Goal: Ask a question

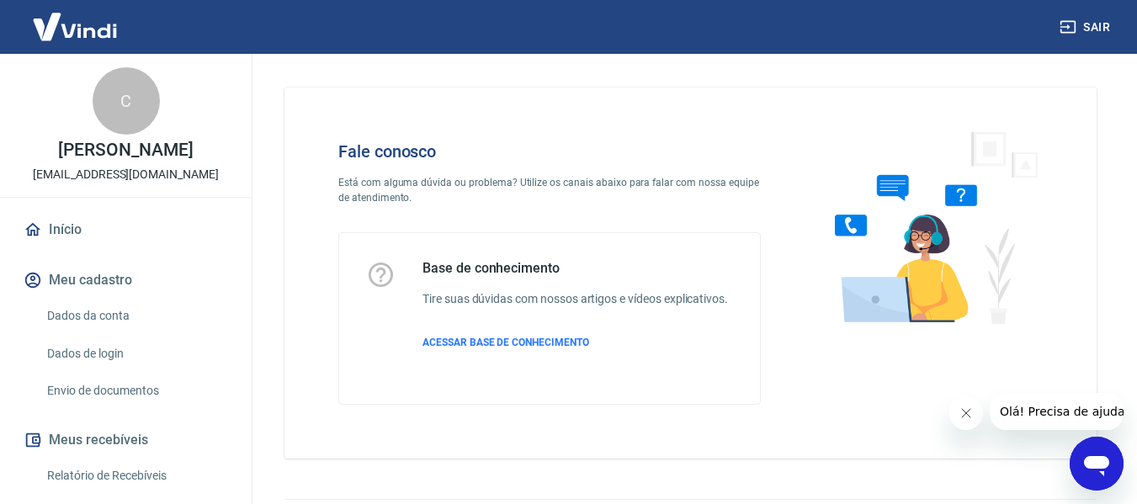
click at [1095, 463] on icon "Abrir janela de mensagens" at bounding box center [1096, 466] width 25 height 20
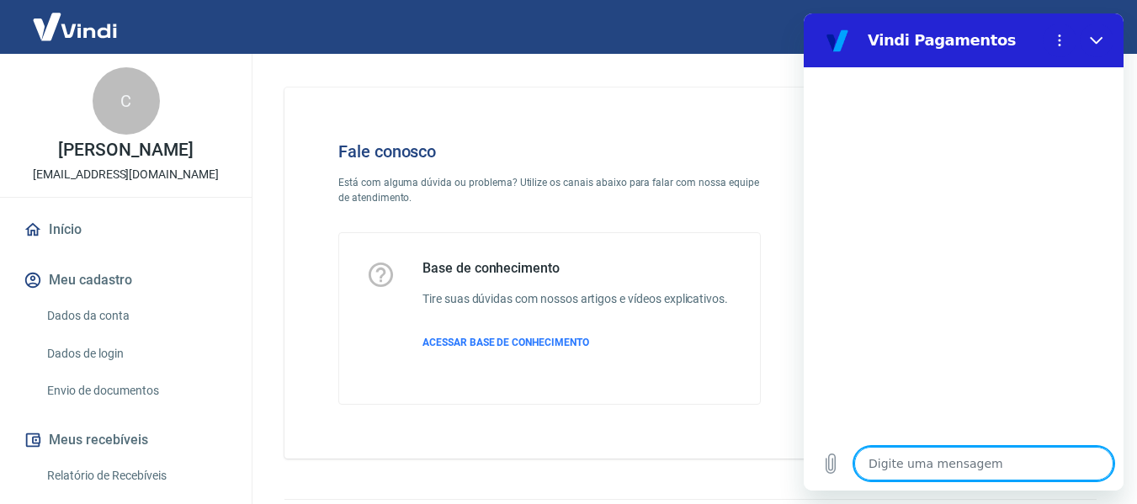
click at [913, 460] on textarea at bounding box center [983, 464] width 259 height 34
type textarea "O"
type textarea "x"
type textarea "Ol"
type textarea "x"
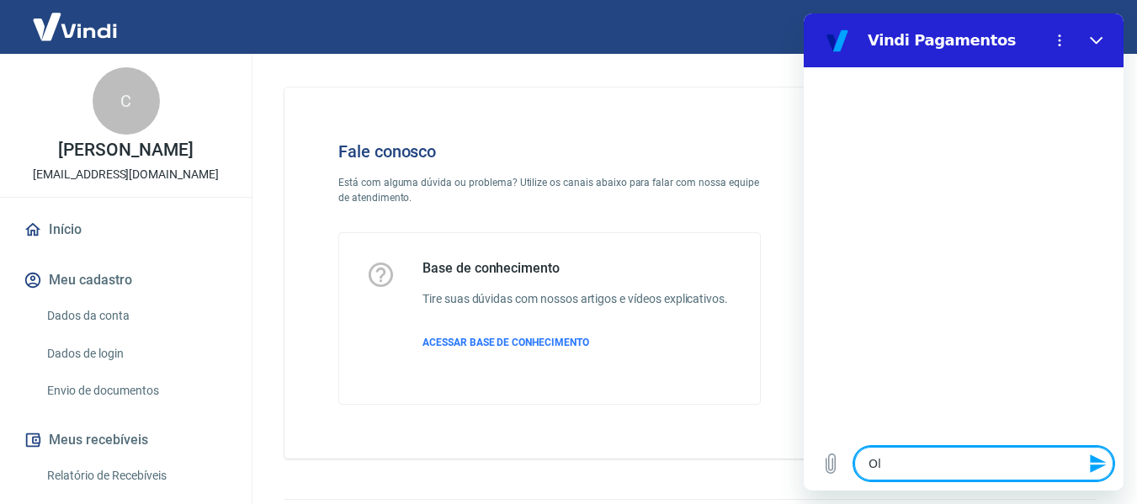
type textarea "Olá"
type textarea "x"
type textarea "Olá!"
type textarea "x"
type textarea "Olá!"
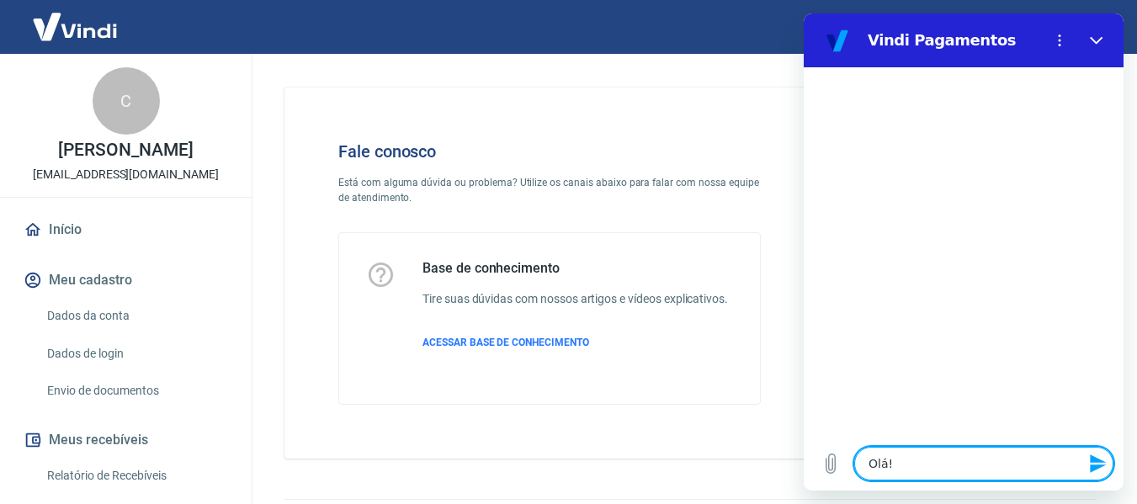
type textarea "x"
type textarea "F"
type textarea "x"
type textarea "Fa"
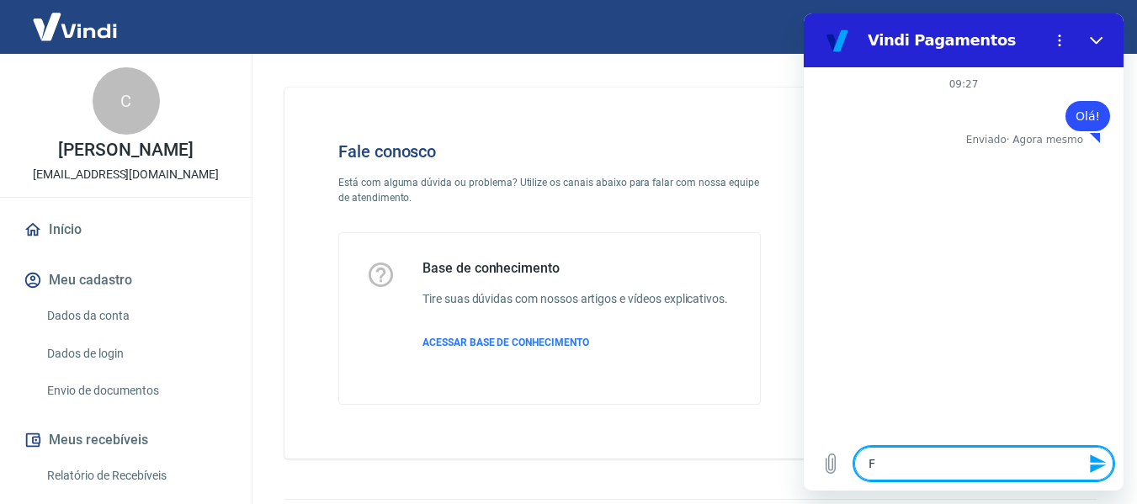
type textarea "x"
type textarea "Fal"
type textarea "x"
type textarea "Fala"
type textarea "x"
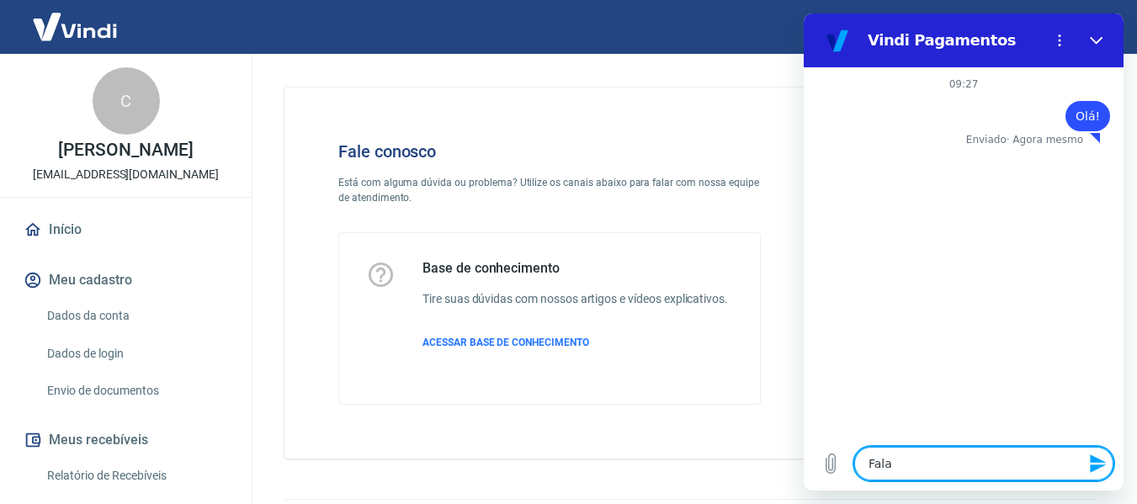
type textarea "Falar"
type textarea "x"
type textarea "Falar"
type textarea "x"
type textarea "Falar c"
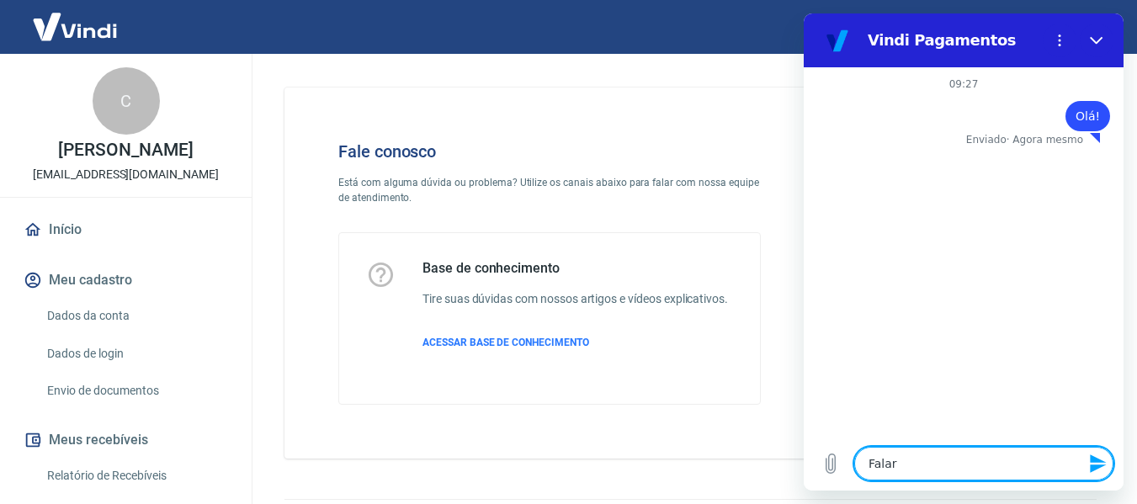
type textarea "x"
type textarea "Falar co"
type textarea "x"
type textarea "Falar com"
type textarea "x"
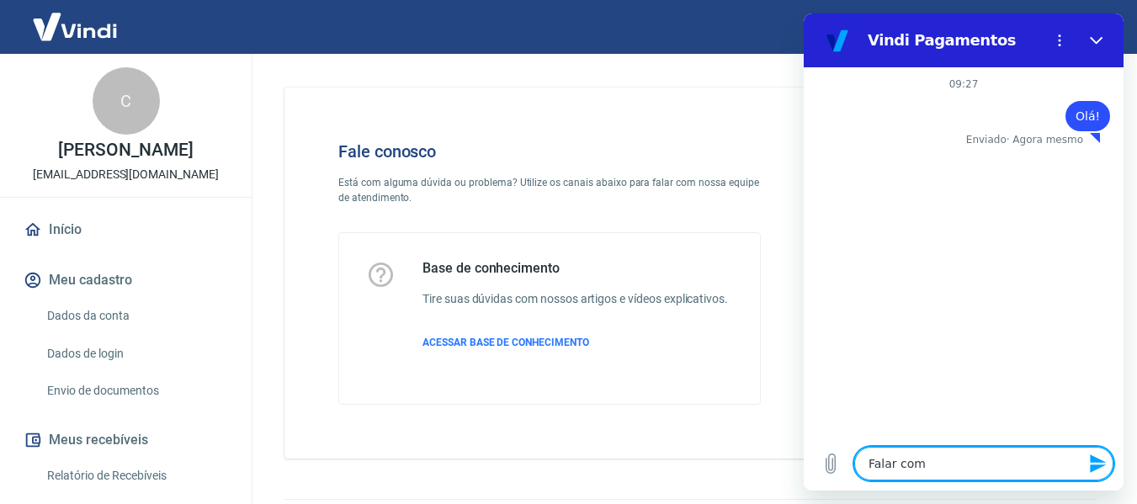
type textarea "Falar com"
type textarea "x"
type textarea "Falar com a"
type textarea "x"
type textarea "Falar com at"
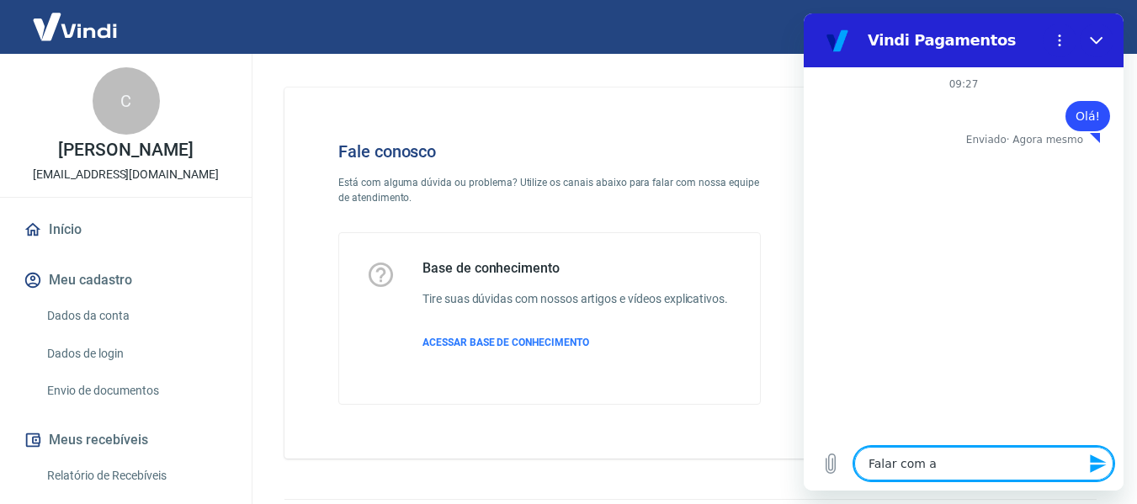
type textarea "x"
type textarea "Falar com ate"
type textarea "x"
type textarea "Falar com [GEOGRAPHIC_DATA]"
type textarea "x"
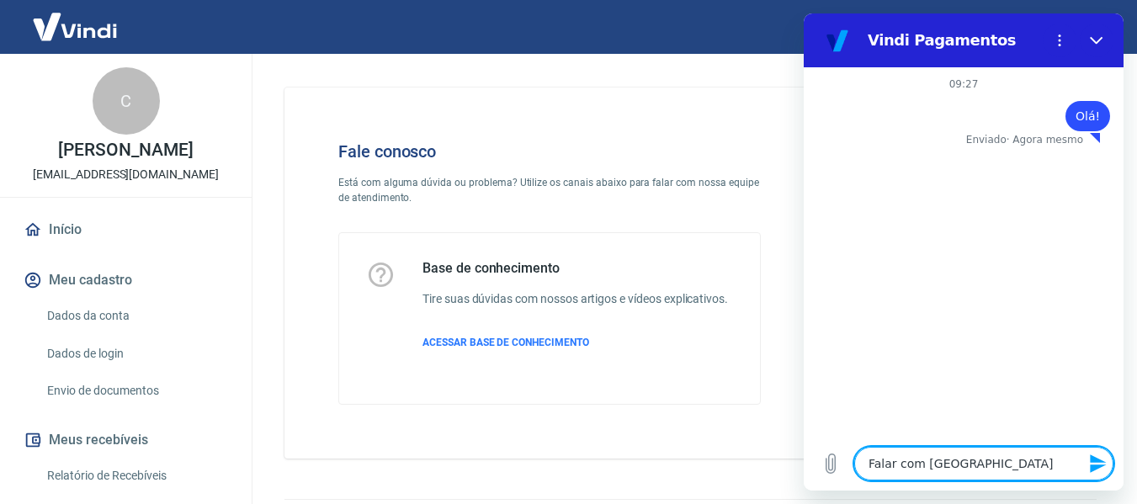
type textarea "Falar com atend"
type textarea "x"
type textarea "Falar com atende"
type textarea "x"
type textarea "Falar com atenden"
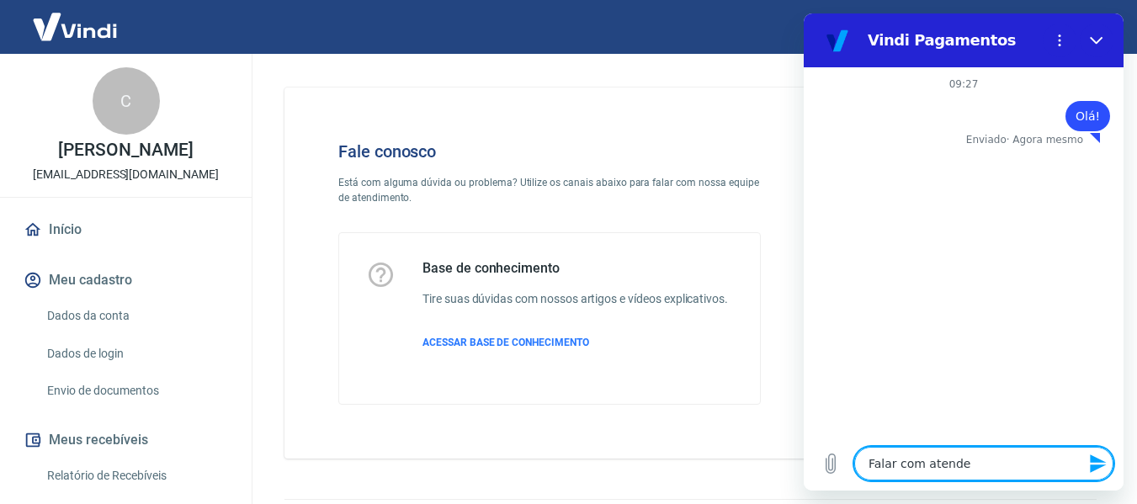
type textarea "x"
type textarea "Falar com atendent"
type textarea "x"
type textarea "Falar com atendente"
type textarea "x"
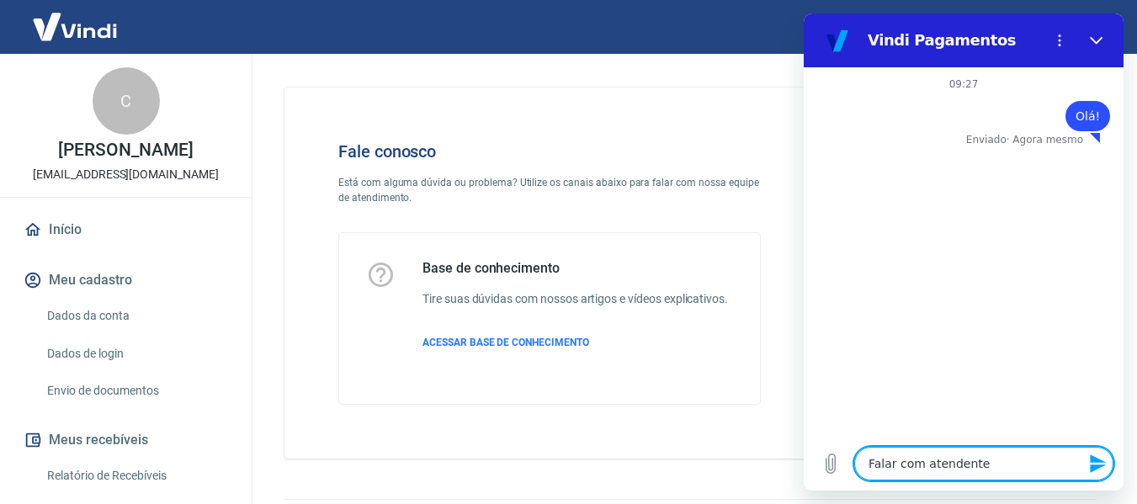
type textarea "Falar com atendente"
type textarea "x"
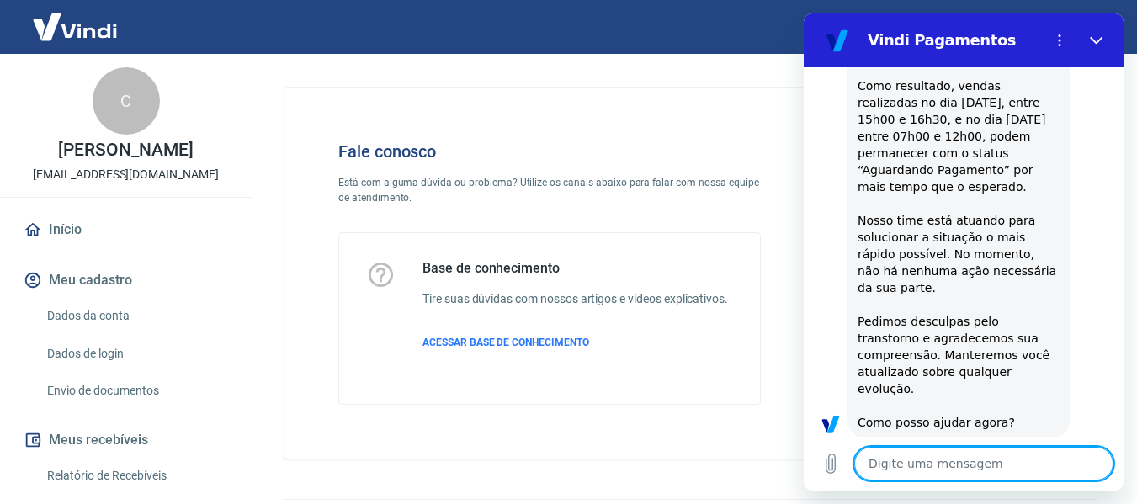
type textarea "x"
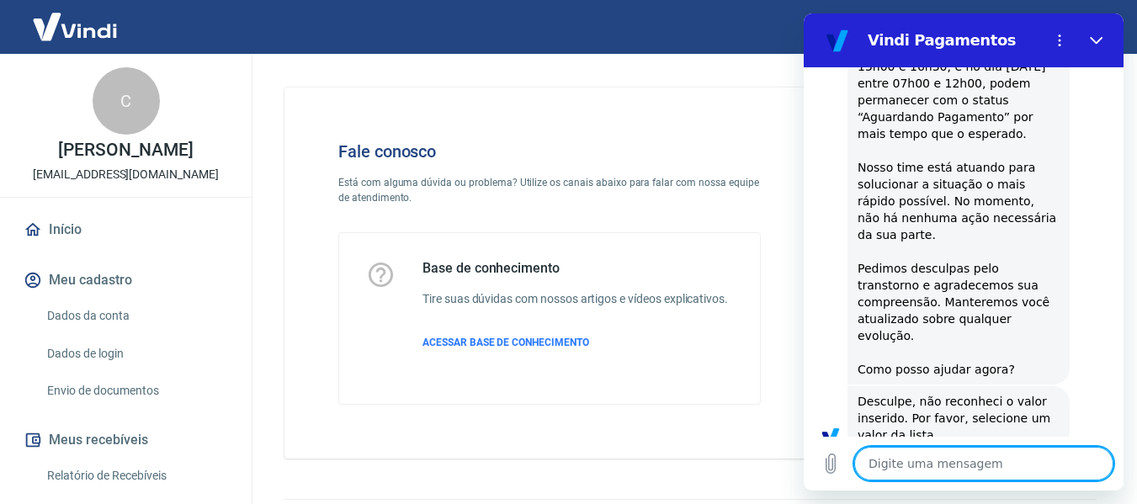
scroll to position [288, 0]
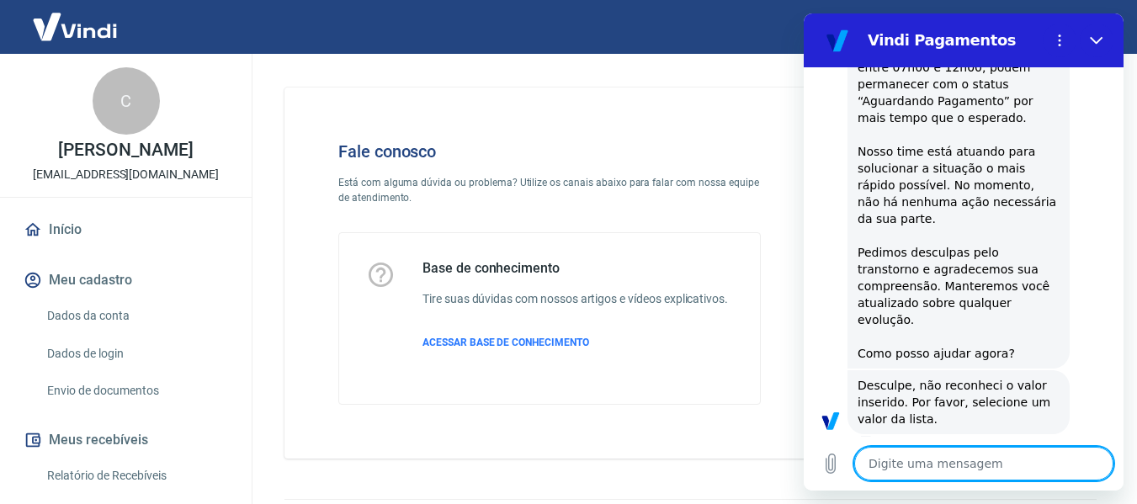
click at [962, 469] on textarea at bounding box center [983, 464] width 259 height 34
type textarea "F"
type textarea "x"
type textarea "Fa"
type textarea "x"
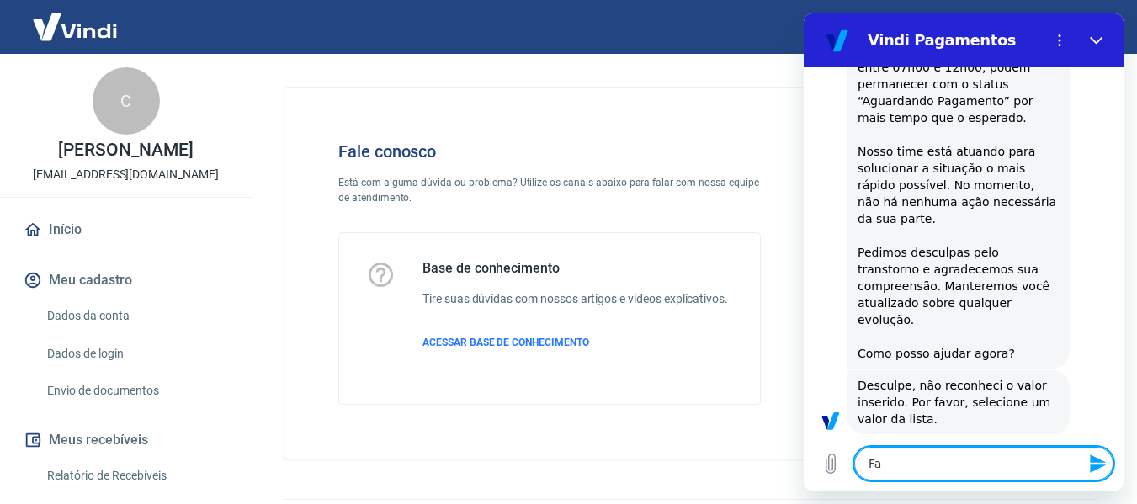
type textarea "Fal"
type textarea "x"
type textarea "Fala"
type textarea "x"
type textarea "Falar"
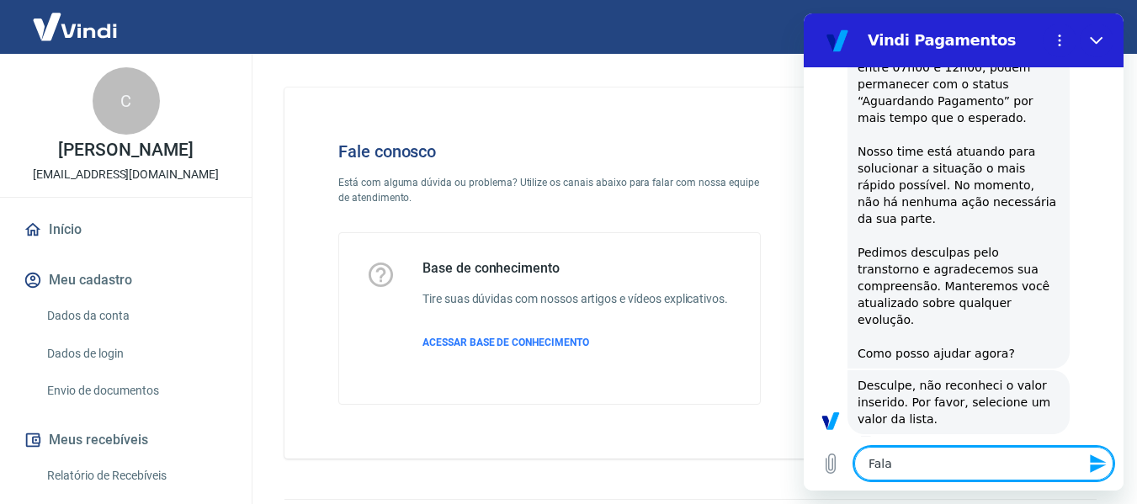
type textarea "x"
type textarea "Falar"
type textarea "x"
type textarea "Falar c"
type textarea "x"
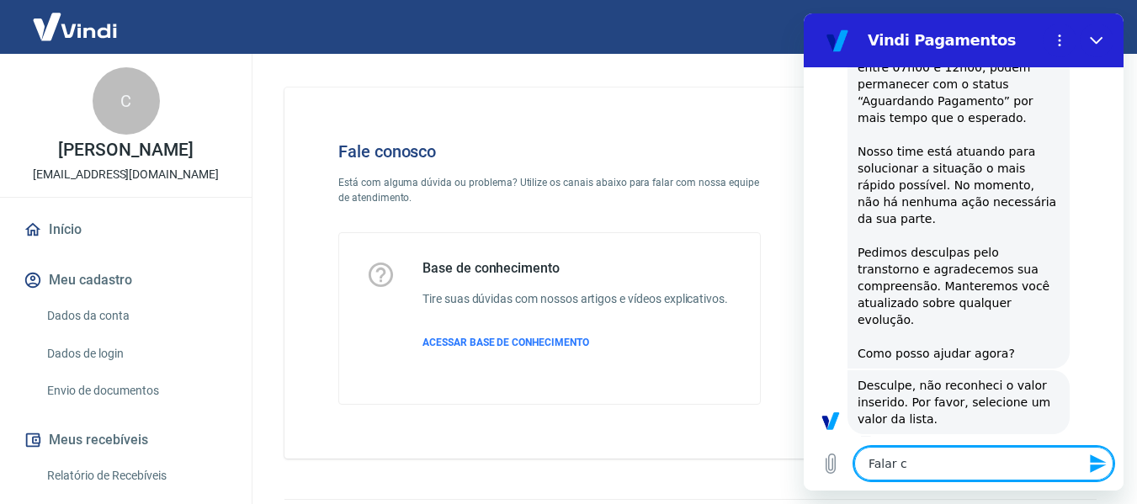
type textarea "Falar co"
type textarea "x"
type textarea "Falar com"
type textarea "x"
type textarea "Falar com"
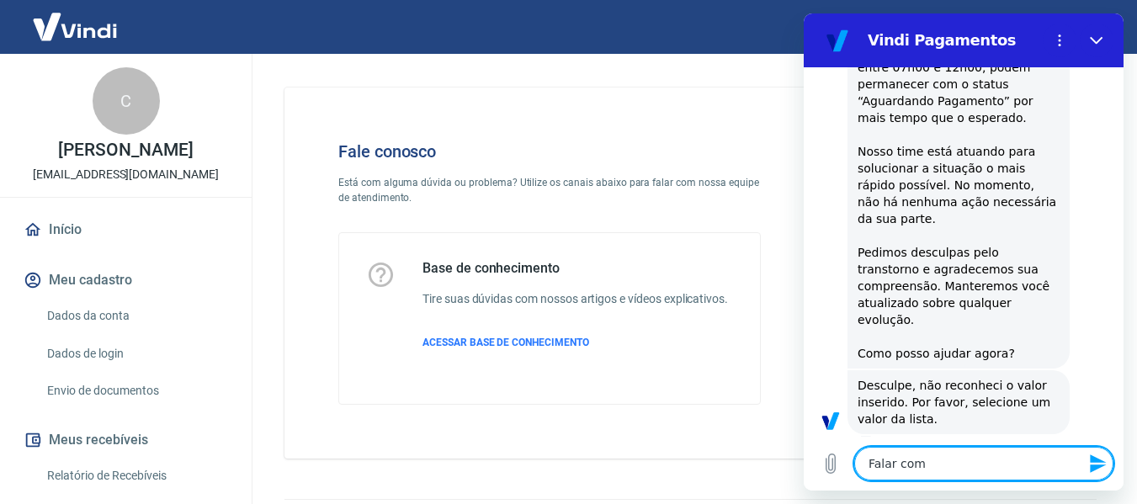
type textarea "x"
type textarea "Falar com a"
type textarea "x"
type textarea "Falar com at"
type textarea "x"
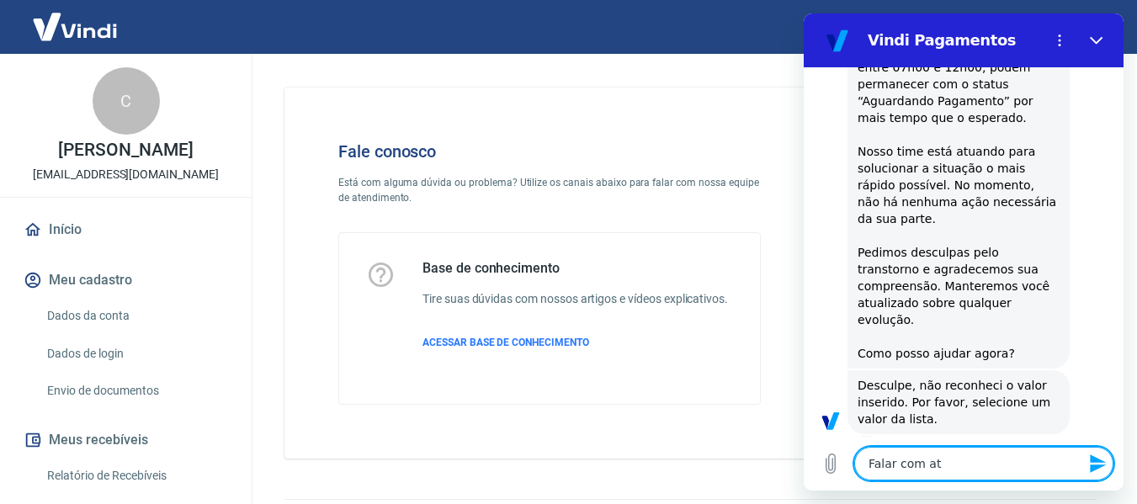
type textarea "Falar com ate"
type textarea "x"
type textarea "Falar com [GEOGRAPHIC_DATA]"
type textarea "x"
type textarea "Falar com atend"
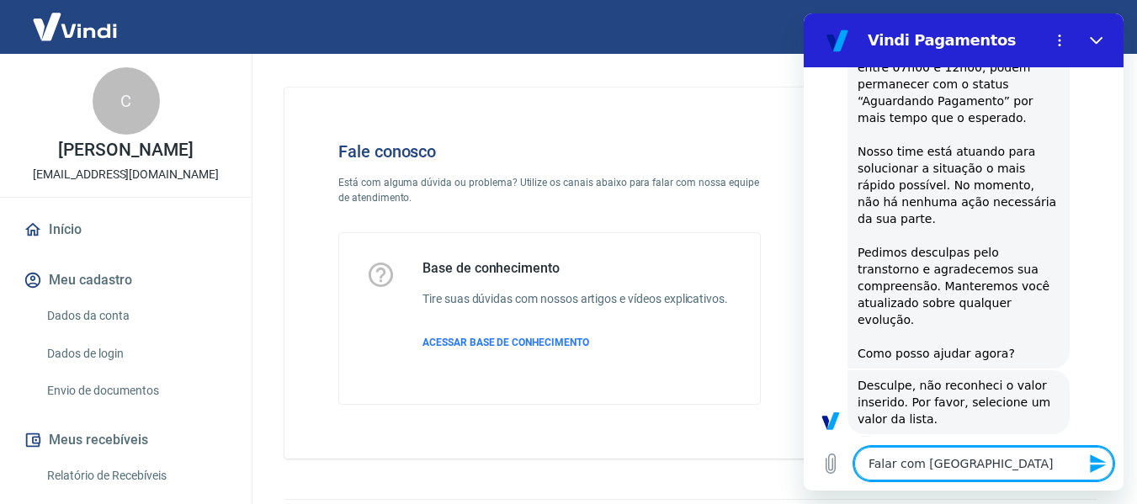
type textarea "x"
type textarea "Falar com atende"
type textarea "x"
type textarea "Falar com atenden"
type textarea "x"
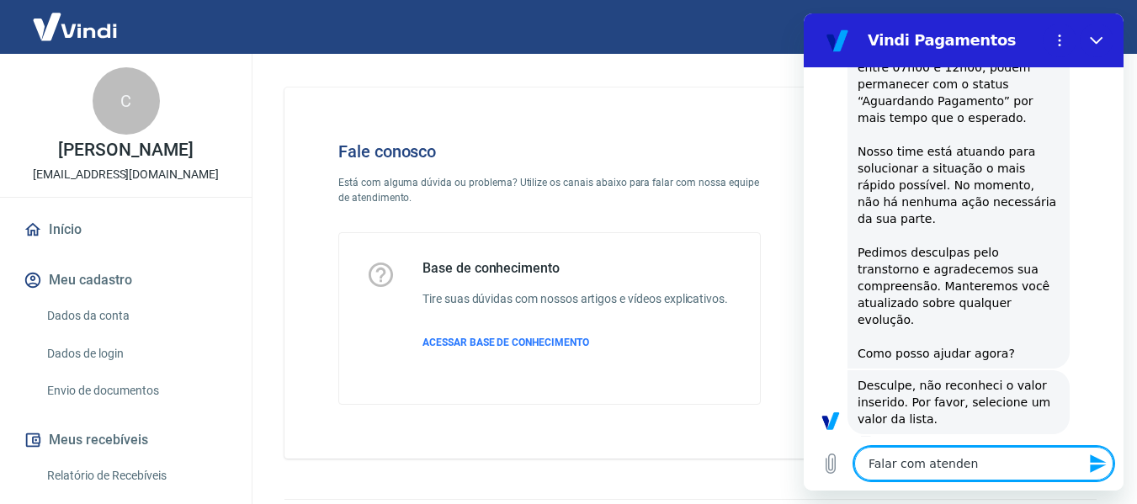
type textarea "Falar com atendent"
type textarea "x"
type textarea "Falar com atendente"
type textarea "x"
type textarea "Falar com atendente"
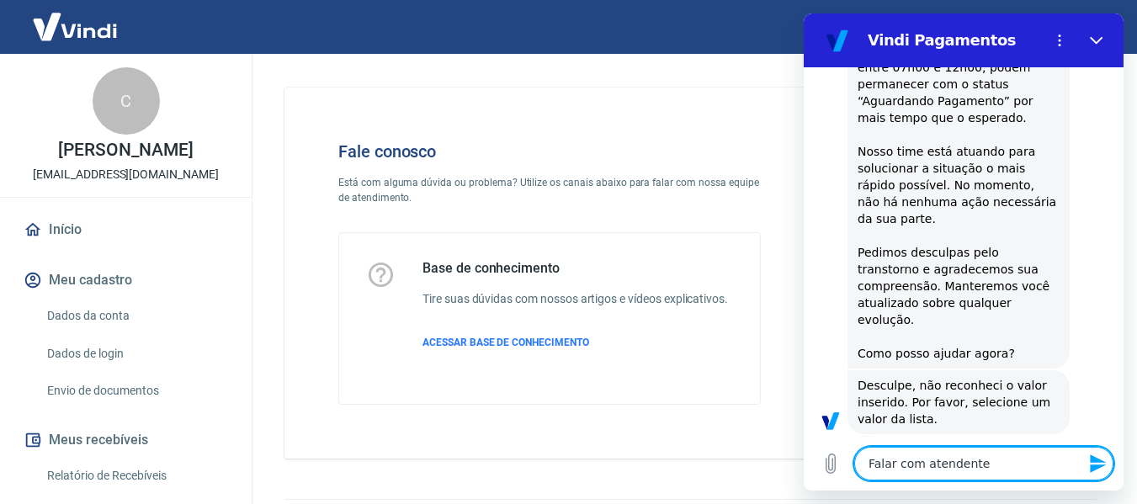
type textarea "x"
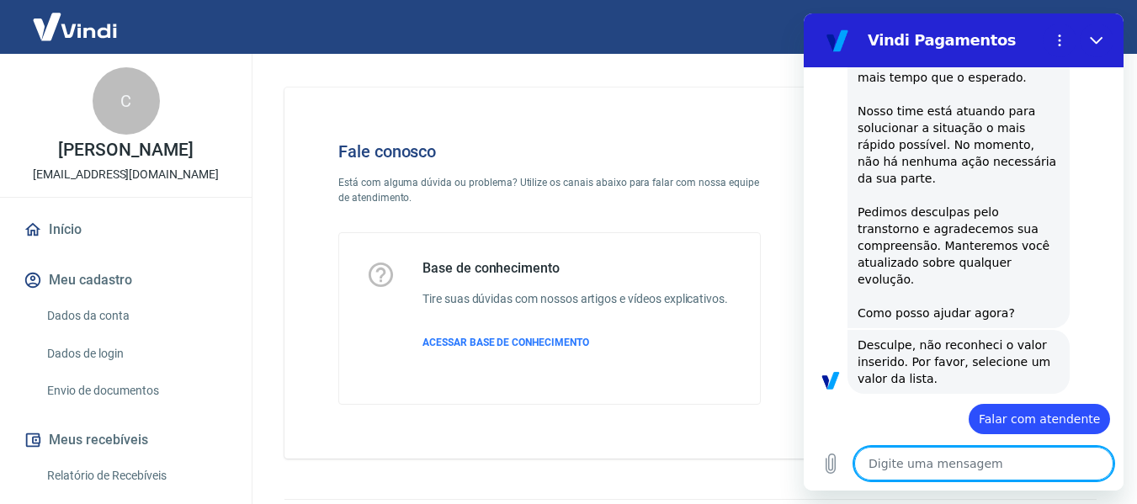
type textarea "x"
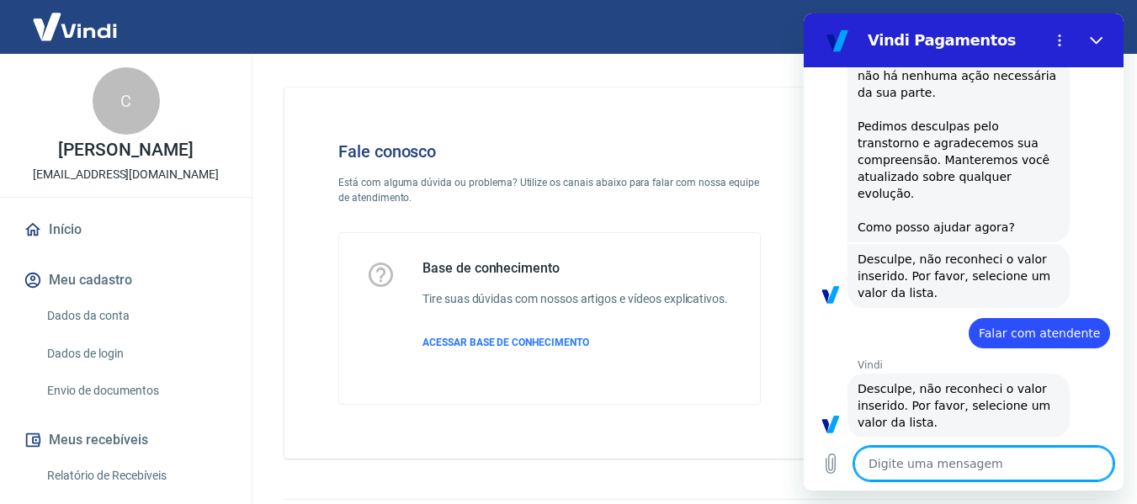
scroll to position [418, 0]
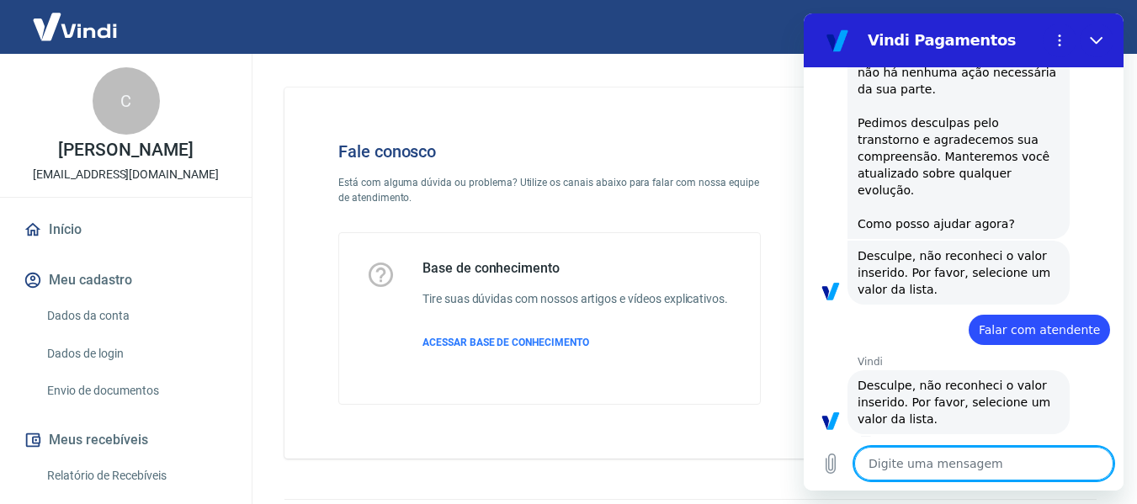
type textarea "P"
type textarea "x"
type textarea "Pr"
type textarea "x"
type textarea "Pre"
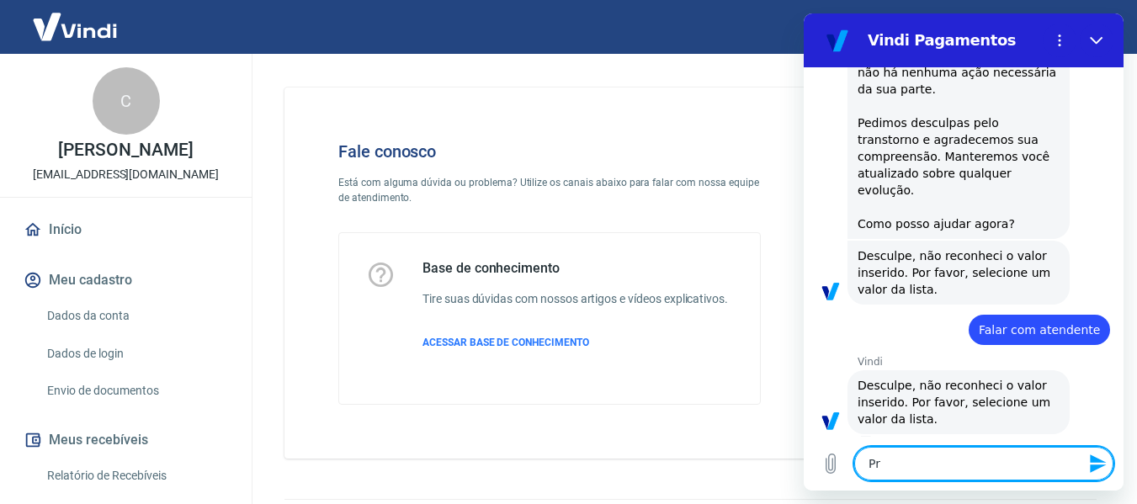
type textarea "x"
type textarea "Prec"
type textarea "x"
type textarea "Preci"
type textarea "x"
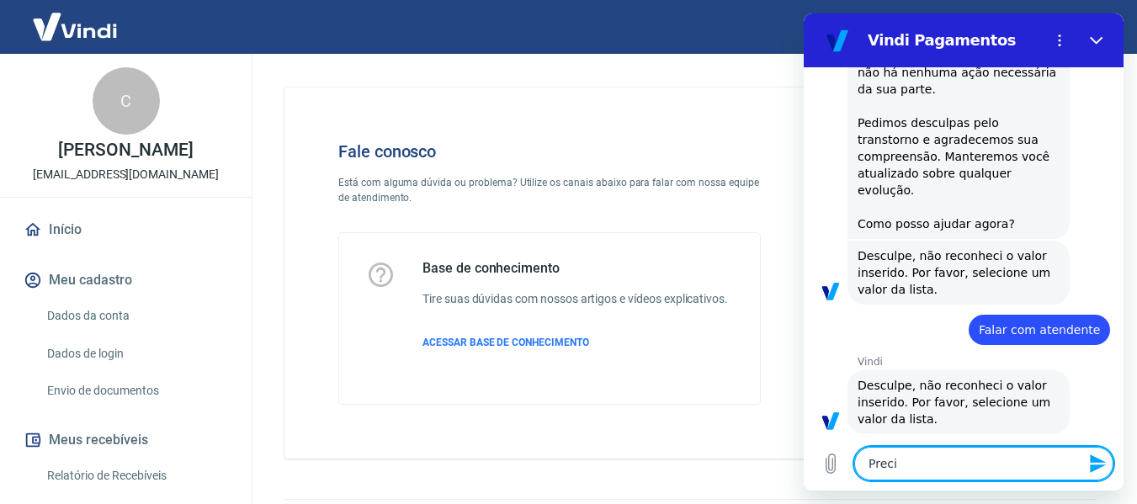
type textarea "Precis"
type textarea "x"
type textarea "Preciso"
type textarea "x"
type textarea "Preciso"
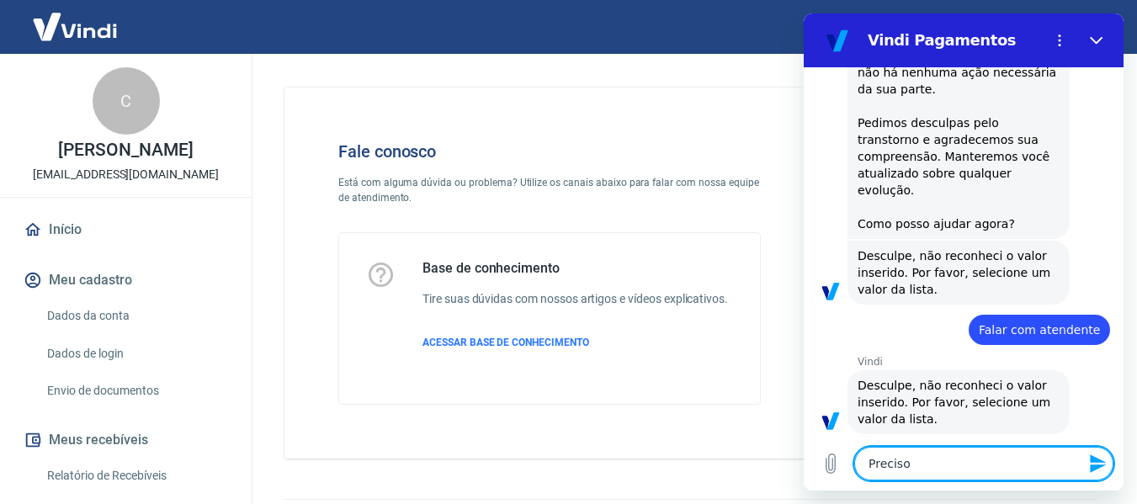
type textarea "x"
type textarea "Preciso d"
type textarea "x"
type textarea "Preciso de"
type textarea "x"
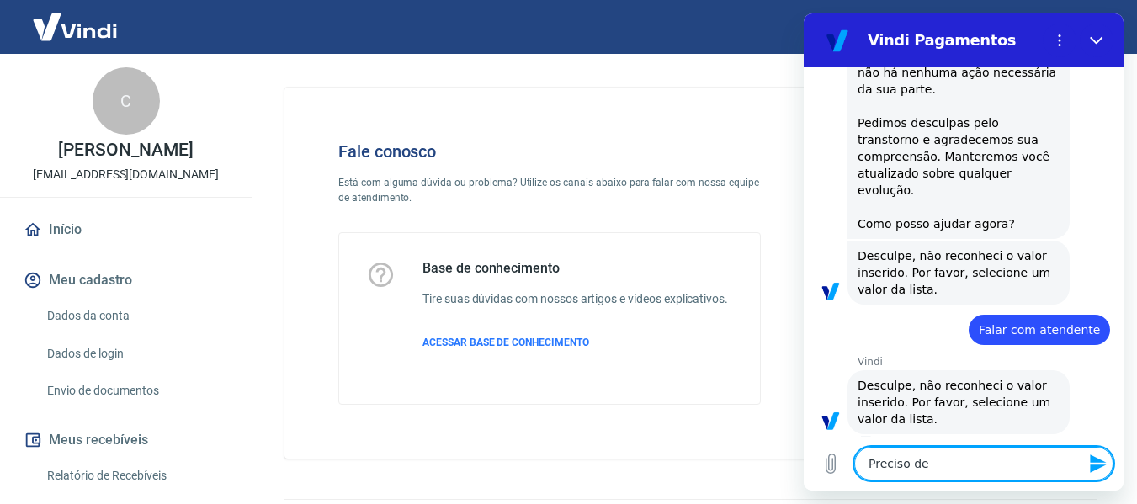
type textarea "Preciso de"
type textarea "x"
type textarea "Preciso de a"
type textarea "x"
type textarea "Preciso de at"
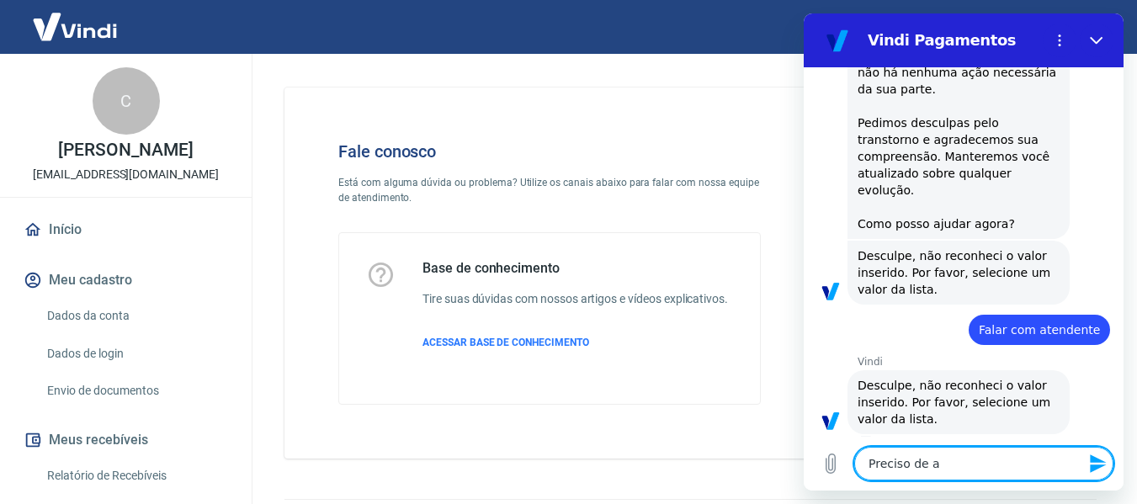
type textarea "x"
type textarea "Preciso de ate"
type textarea "x"
type textarea "Preciso de aten"
type textarea "x"
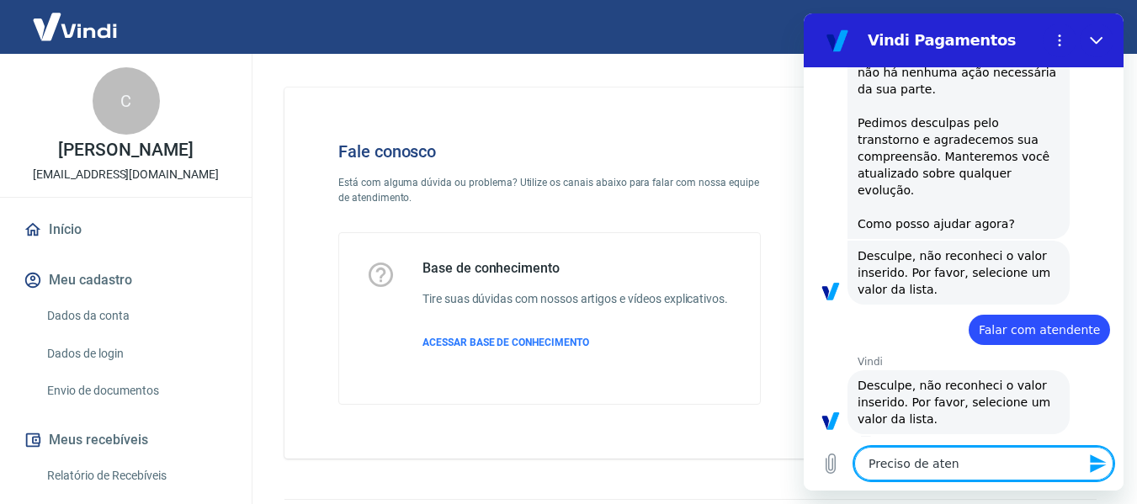
type textarea "Preciso de atend"
type textarea "x"
type textarea "Preciso de atendi"
type textarea "x"
type textarea "Preciso de atendim"
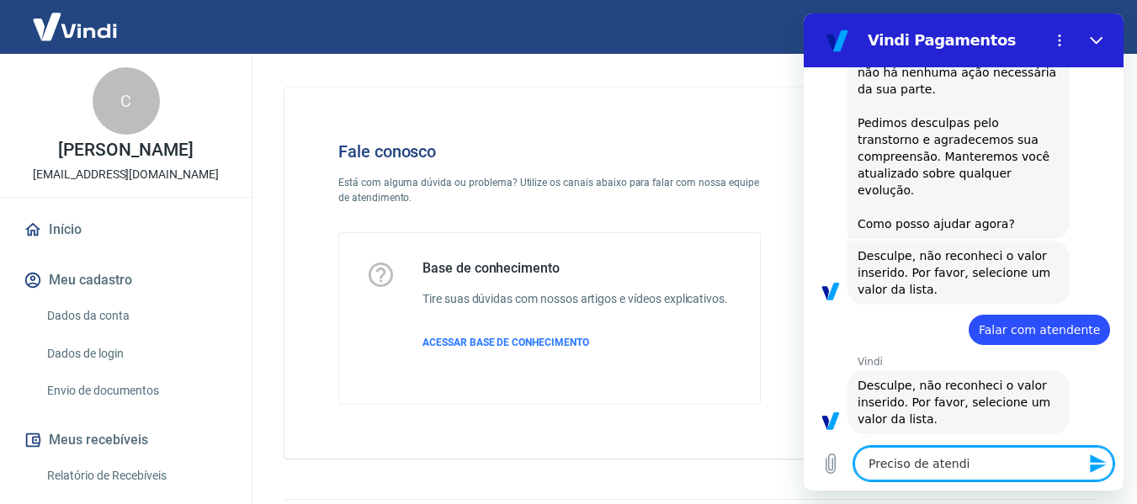
type textarea "x"
type textarea "Preciso de atendime"
type textarea "x"
type textarea "Preciso de atendimen"
type textarea "x"
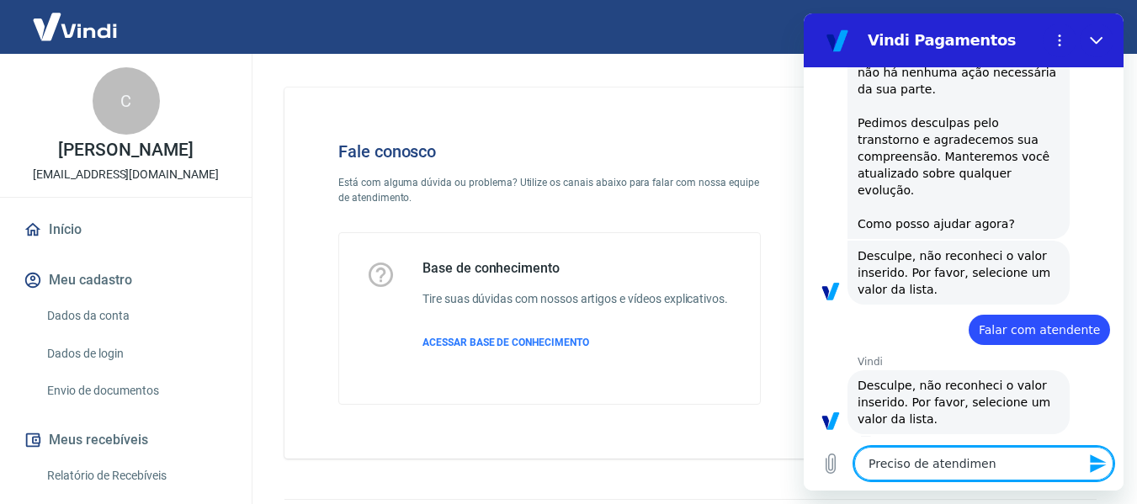
type textarea "Preciso de atendiment"
type textarea "x"
type textarea "Preciso de atendimento"
type textarea "x"
type textarea "Preciso de atendimento"
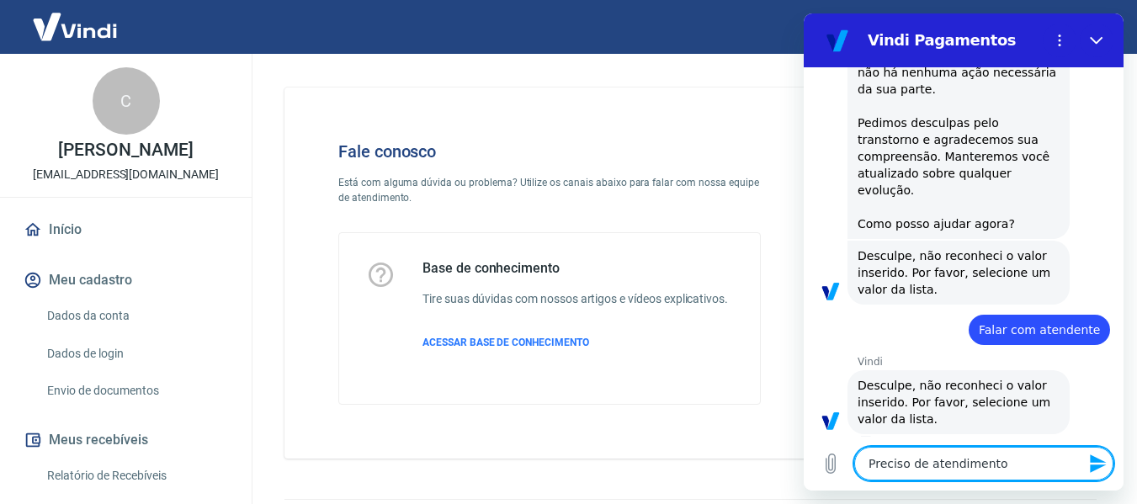
type textarea "x"
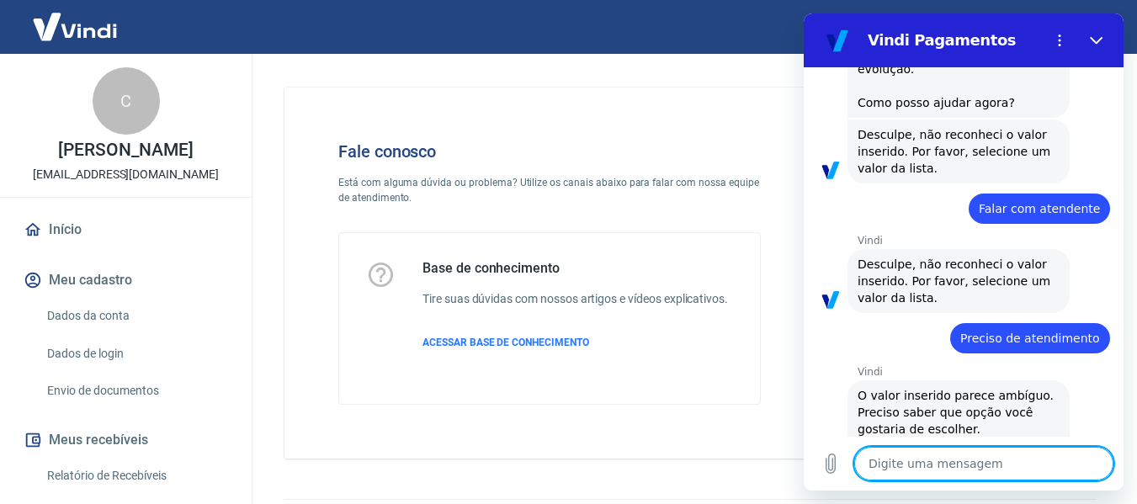
type textarea "x"
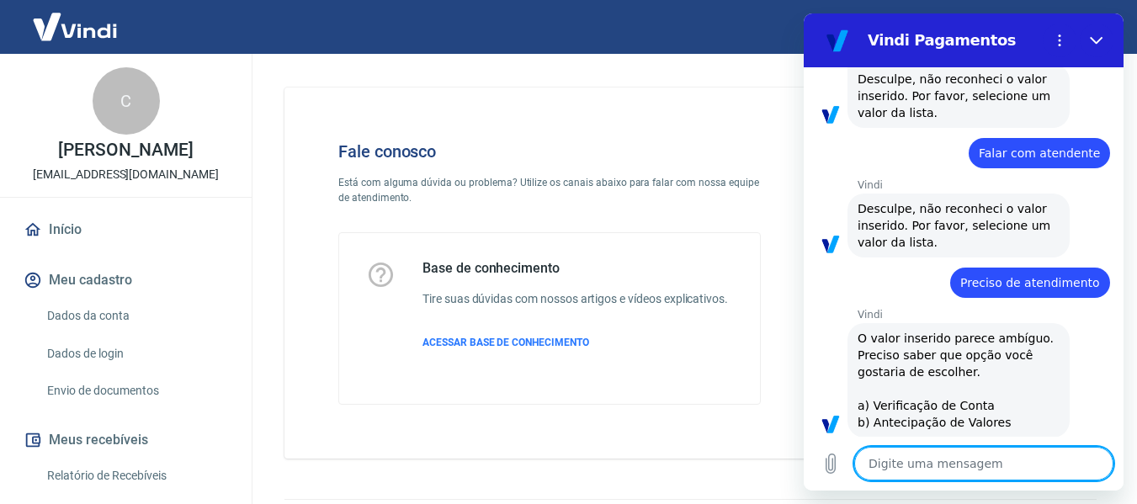
scroll to position [598, 0]
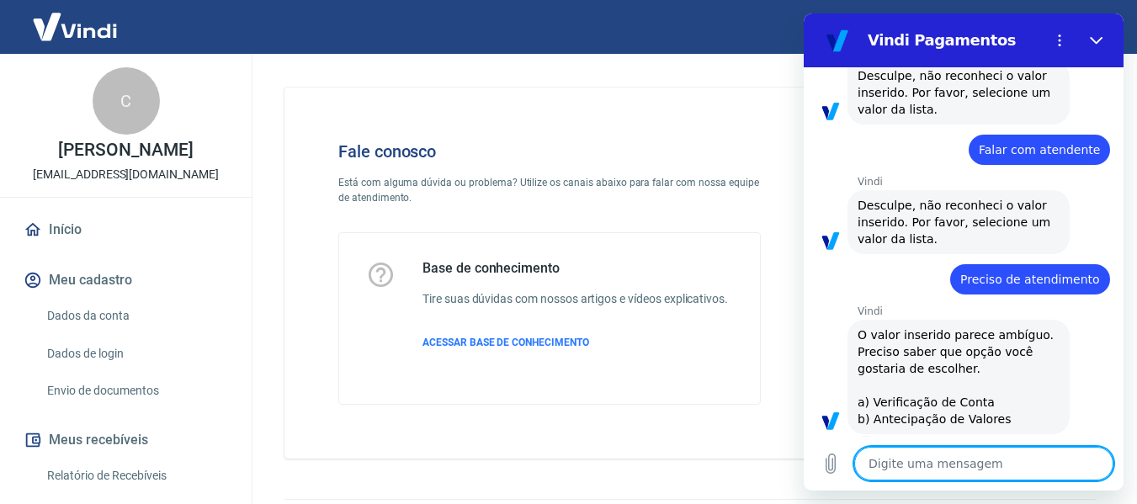
type textarea "F"
type textarea "x"
type textarea "Fa"
type textarea "x"
type textarea "Fal"
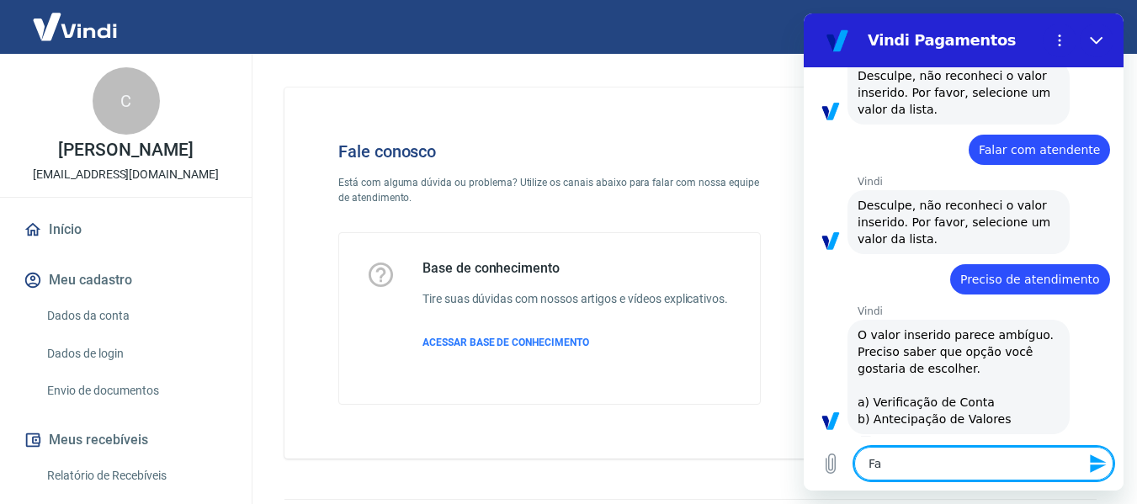
type textarea "x"
type textarea "Fala"
type textarea "x"
type textarea "Falar"
type textarea "x"
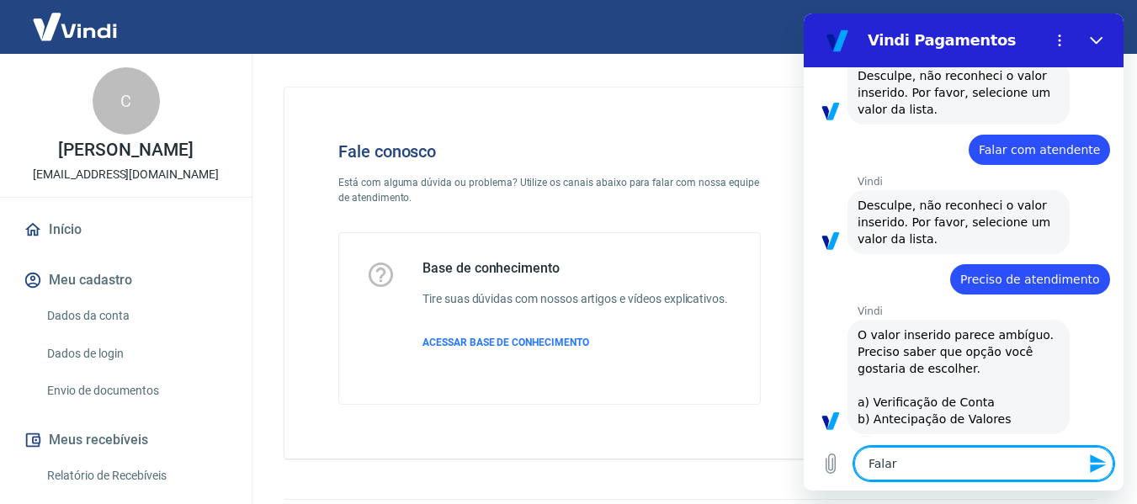
type textarea "Falar"
type textarea "x"
type textarea "Falar c"
type textarea "x"
type textarea "Falar co"
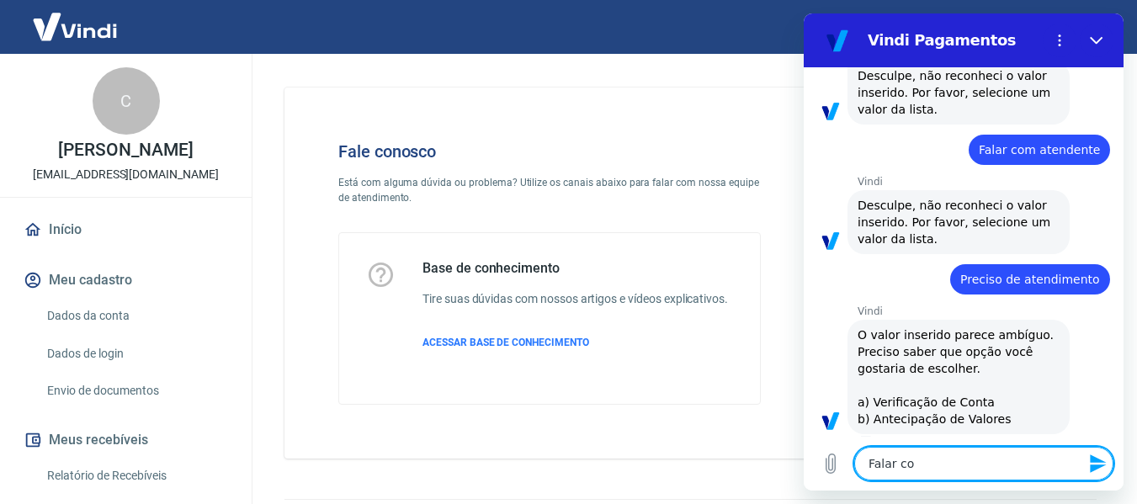
type textarea "x"
type textarea "Falar com"
type textarea "x"
type textarea "Falar com"
type textarea "x"
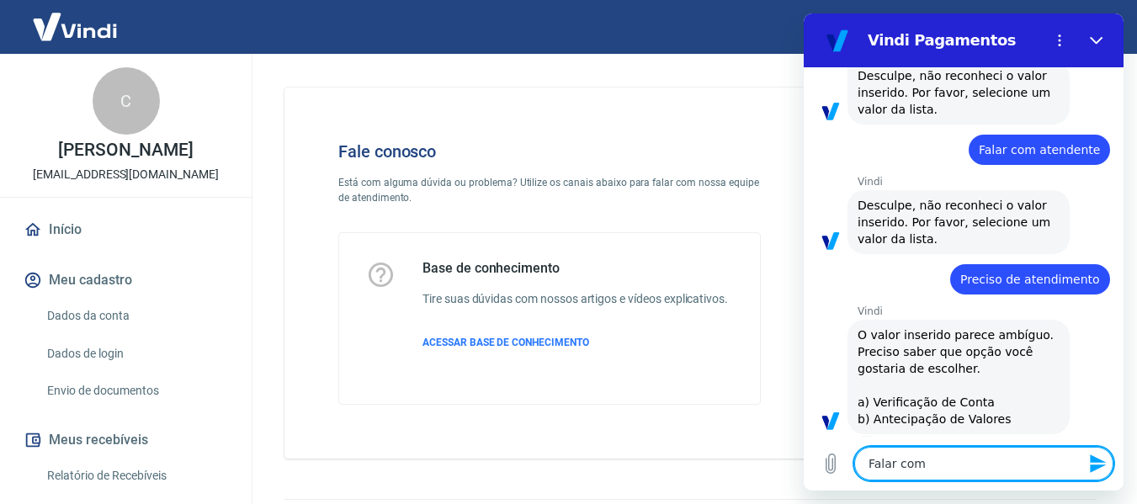
type textarea "Falar com e"
type textarea "x"
type textarea "Falar com es"
type textarea "x"
type textarea "Falar com esp"
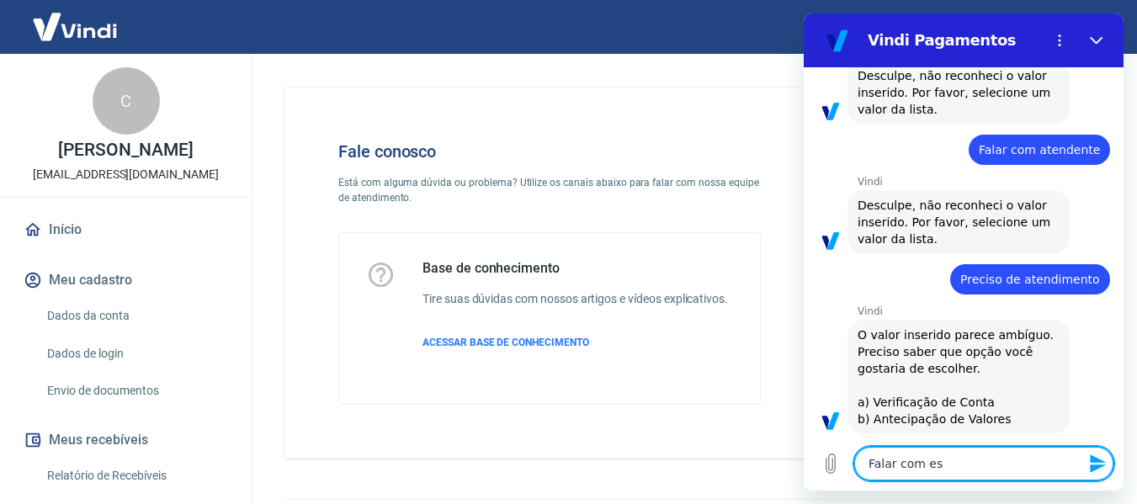
type textarea "x"
type textarea "Falar com espe"
type textarea "x"
type textarea "Falar com espec"
type textarea "x"
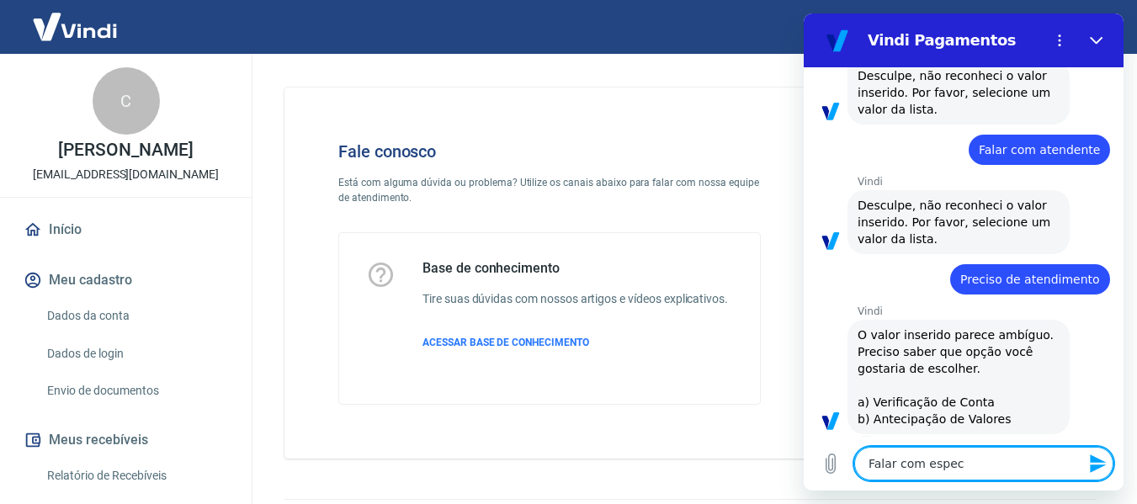
type textarea "Falar com especi"
type textarea "x"
type textarea "Falar com especia"
type textarea "x"
type textarea "Falar com especial"
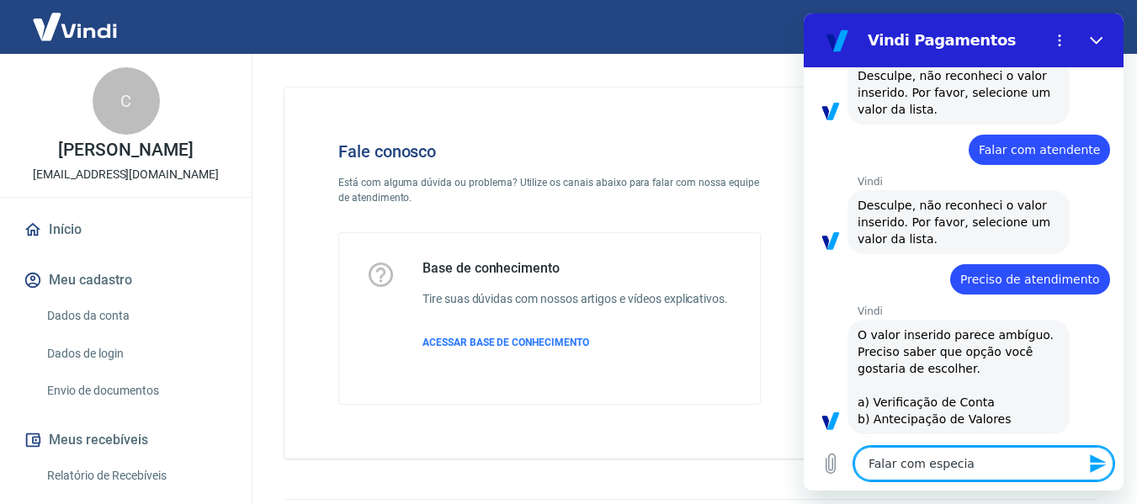
type textarea "x"
type textarea "Falar com especiali"
type textarea "x"
type textarea "Falar com especialis"
type textarea "x"
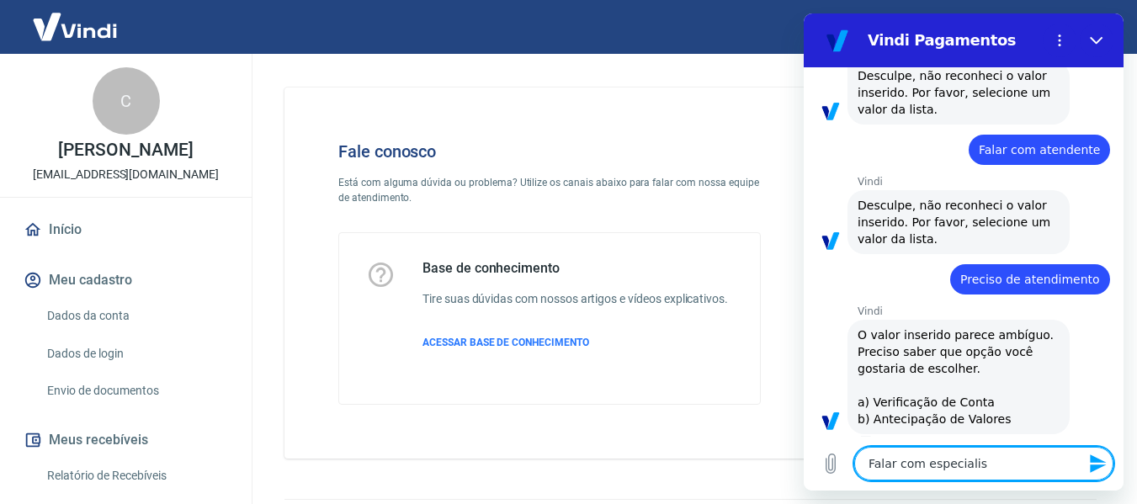
type textarea "Falar com especialisa"
type textarea "x"
type textarea "Falar com especialisat"
type textarea "x"
type textarea "Falar com especialisa"
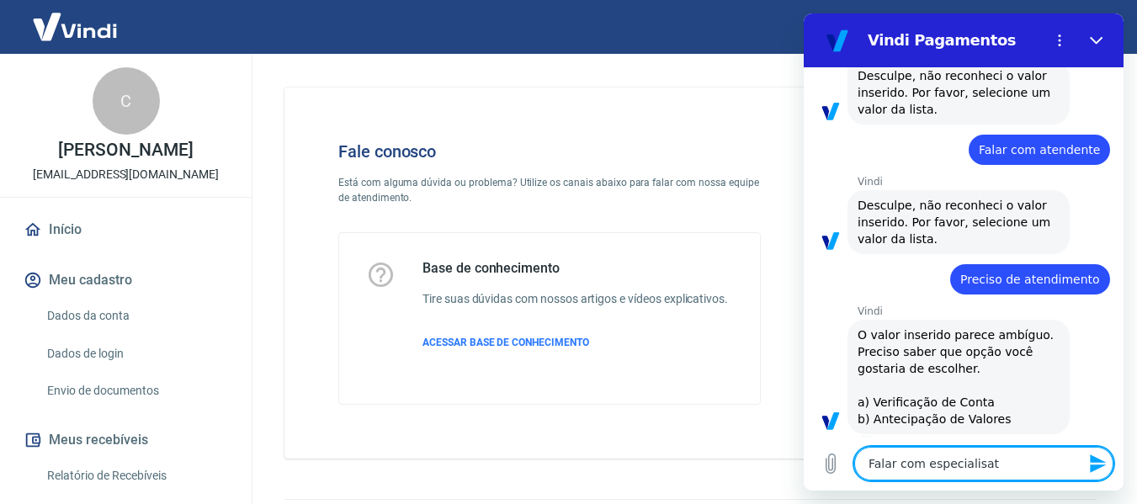
type textarea "x"
type textarea "Falar com especialis"
type textarea "x"
type textarea "Falar com especialist"
type textarea "x"
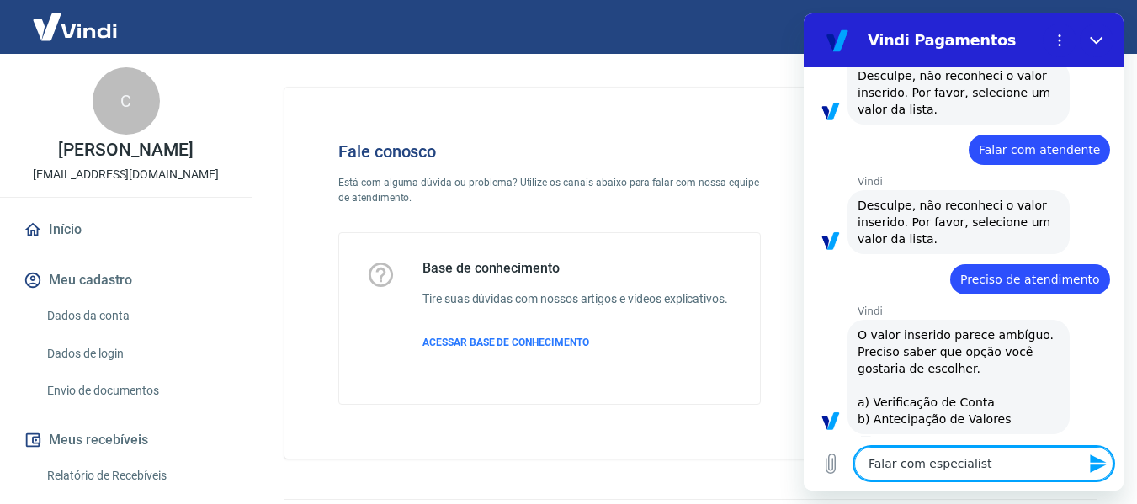
type textarea "Falar com especialista"
type textarea "x"
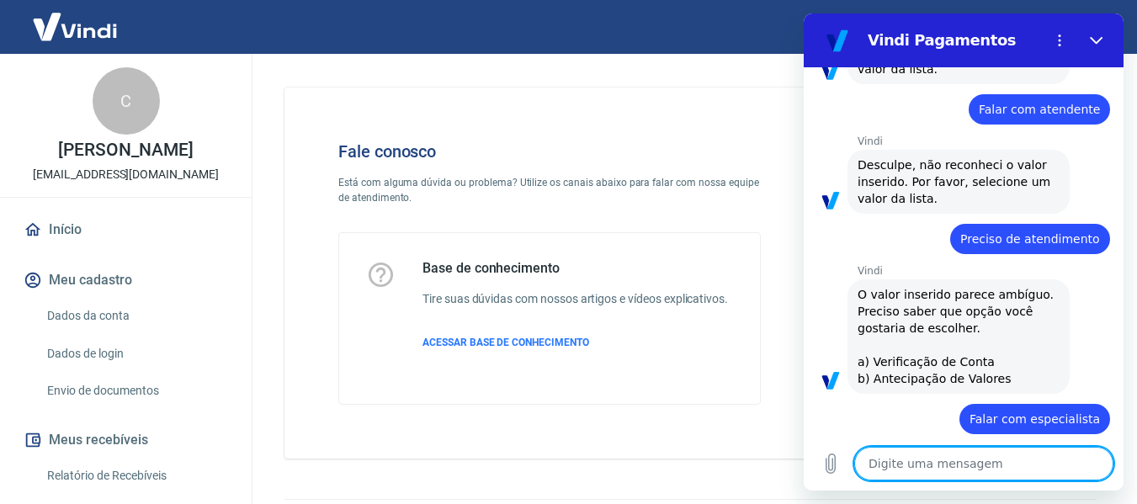
type textarea "x"
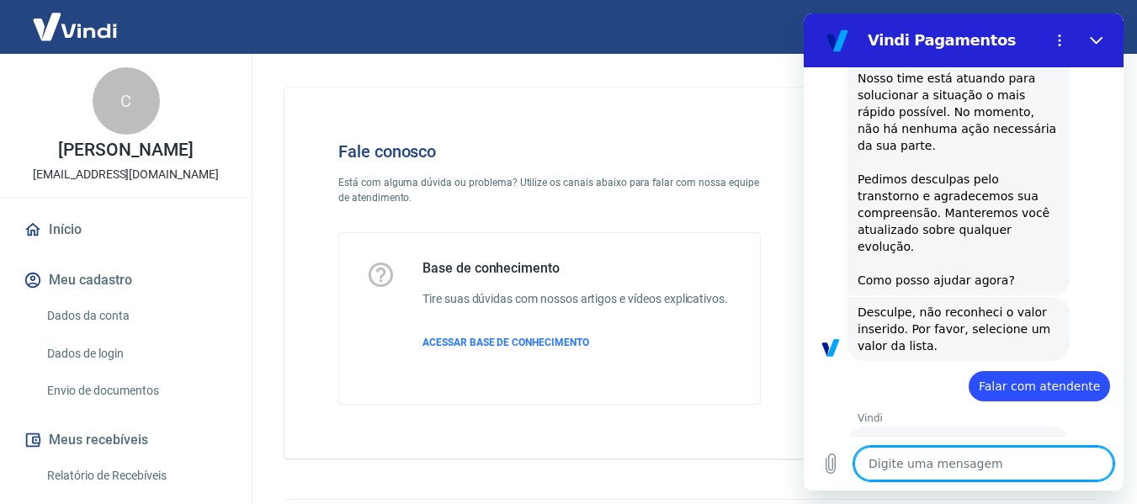
scroll to position [727, 0]
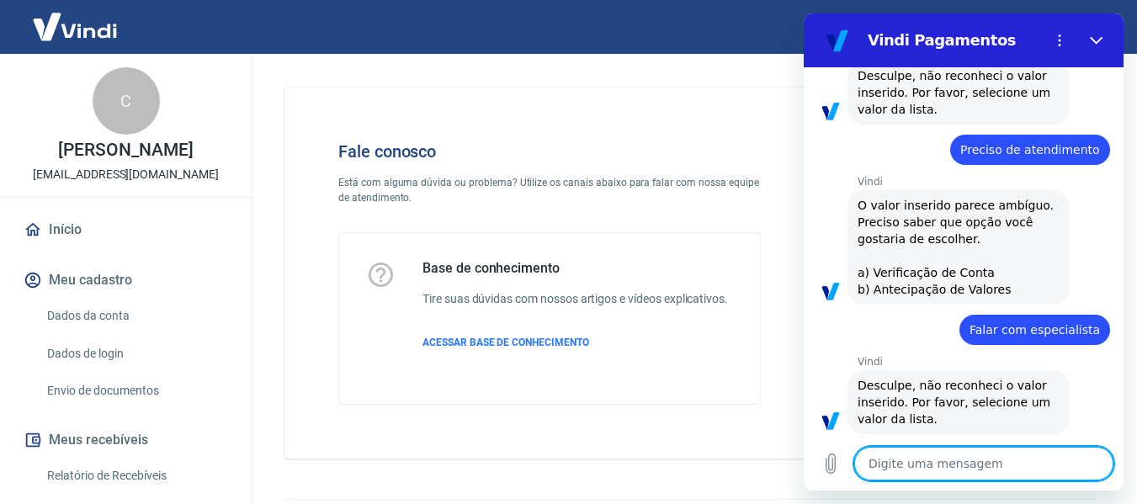
type textarea "Q"
type textarea "x"
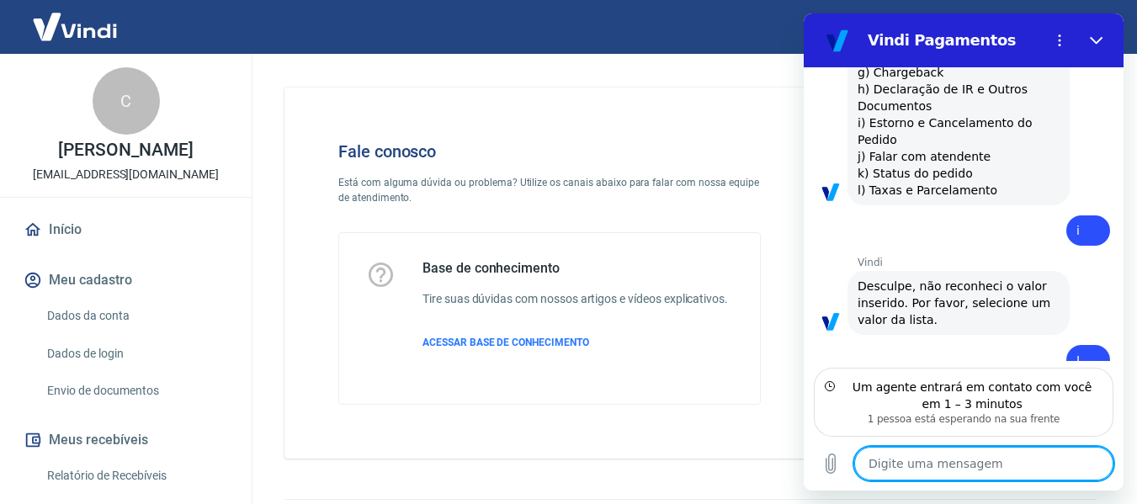
scroll to position [1380, 0]
